Goal: Check status: Check status

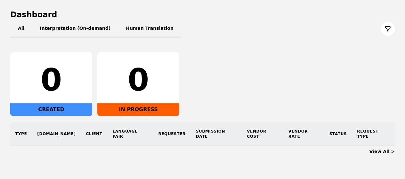
scroll to position [74, 0]
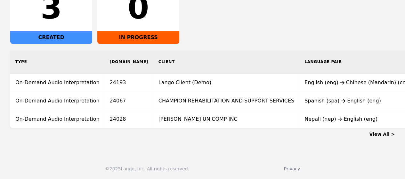
scroll to position [0, 199]
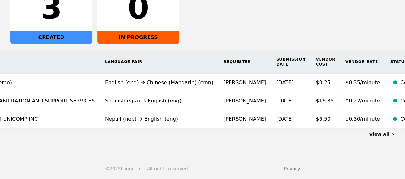
click at [385, 60] on th "Status" at bounding box center [409, 61] width 48 height 23
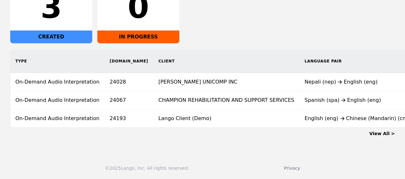
scroll to position [0, 199]
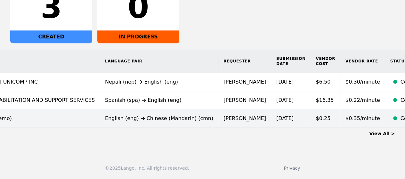
click at [218, 116] on td "[PERSON_NAME]" at bounding box center [244, 119] width 53 height 18
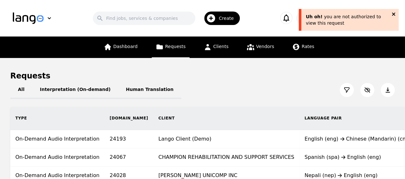
click at [394, 13] on icon "close" at bounding box center [393, 13] width 3 height 3
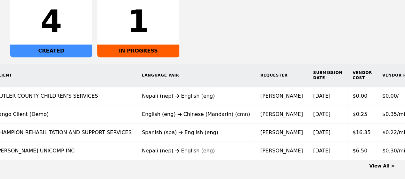
scroll to position [0, 200]
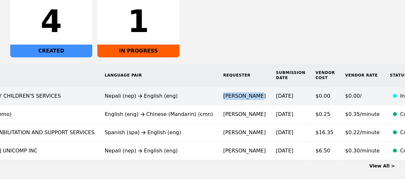
drag, startPoint x: 196, startPoint y: 96, endPoint x: 165, endPoint y: 98, distance: 31.4
click at [218, 98] on td "Rebecca Wade" at bounding box center [244, 96] width 53 height 18
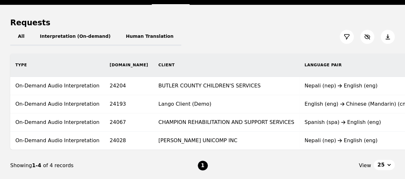
scroll to position [0, 200]
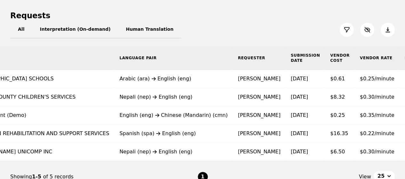
scroll to position [0, 199]
